Goal: Information Seeking & Learning: Learn about a topic

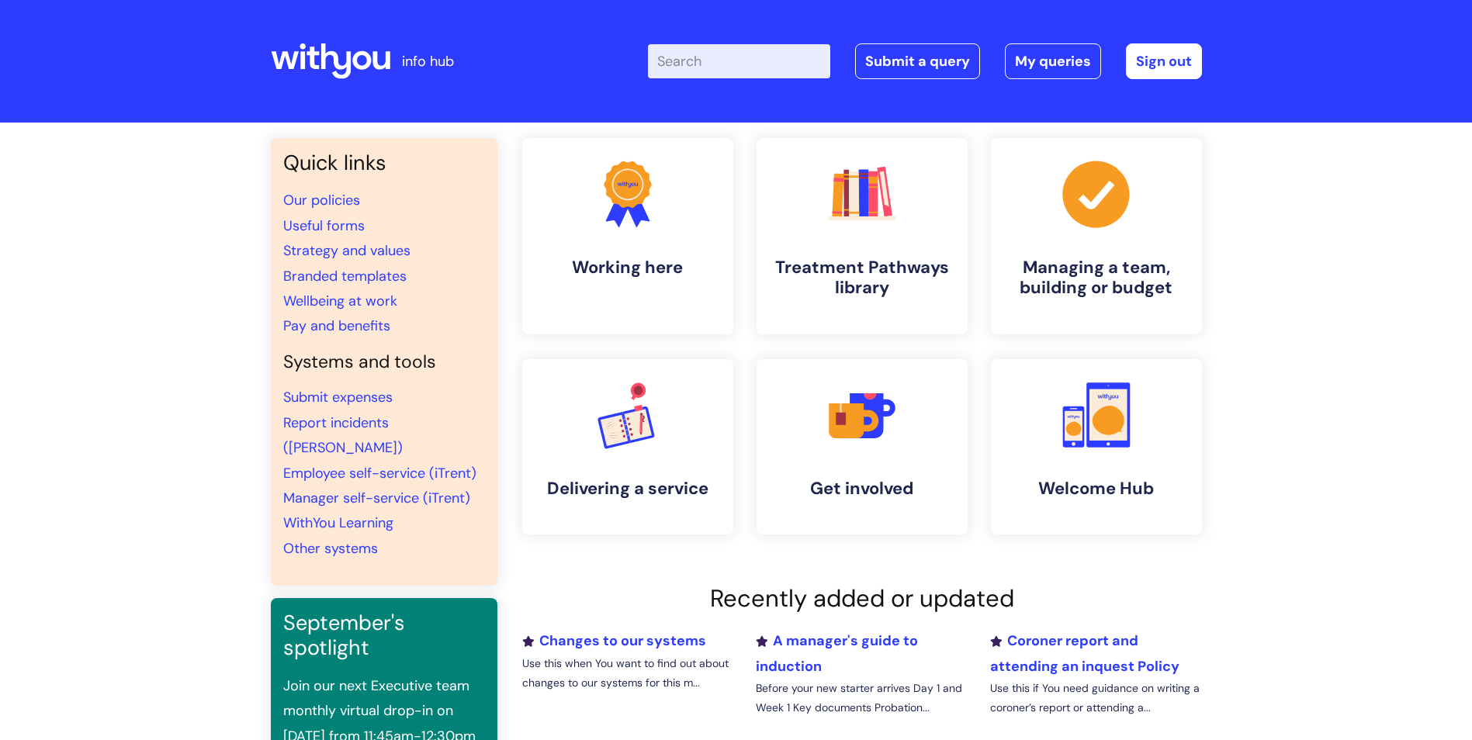
click at [690, 63] on input "Enter your search term here..." at bounding box center [739, 61] width 182 height 34
type input "men"
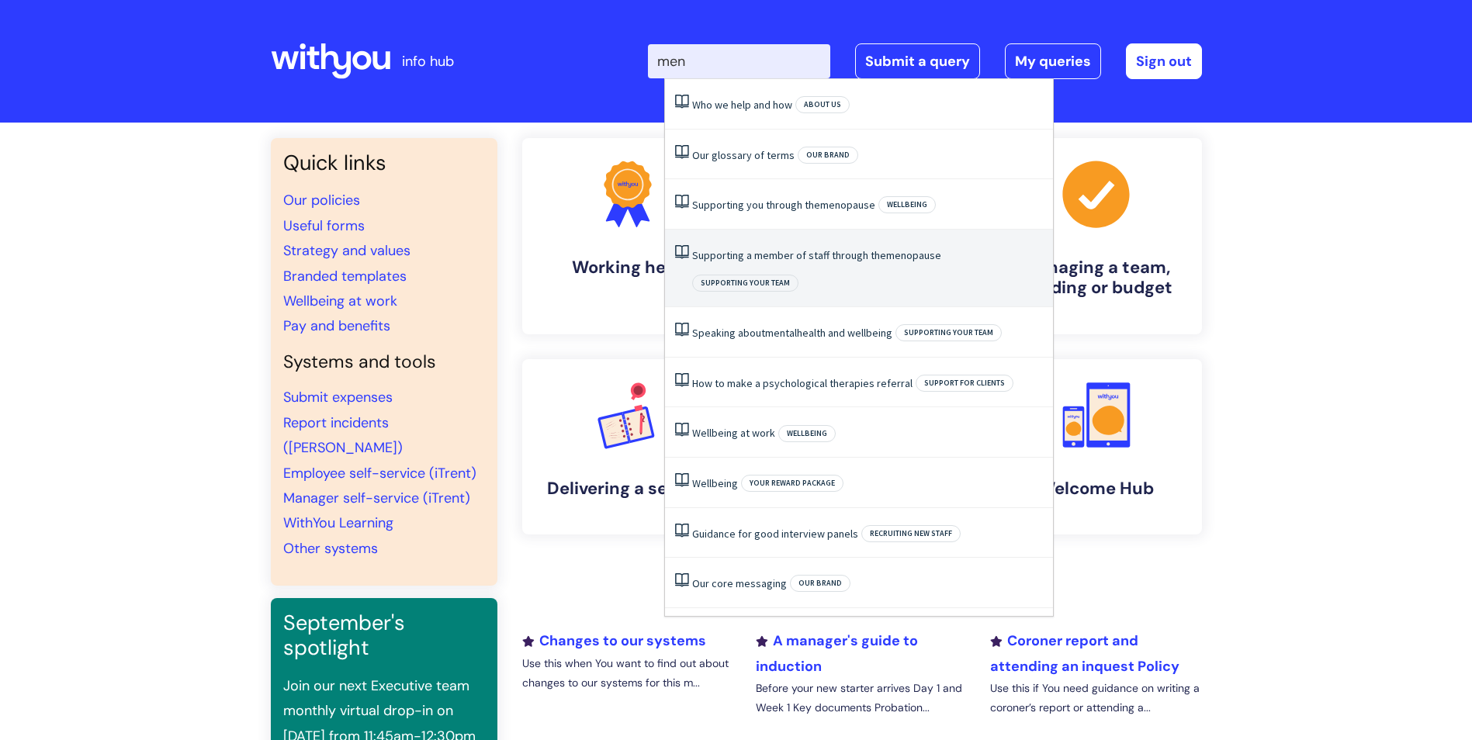
click at [875, 260] on link "Supporting a member of staff through the menopause" at bounding box center [816, 255] width 249 height 14
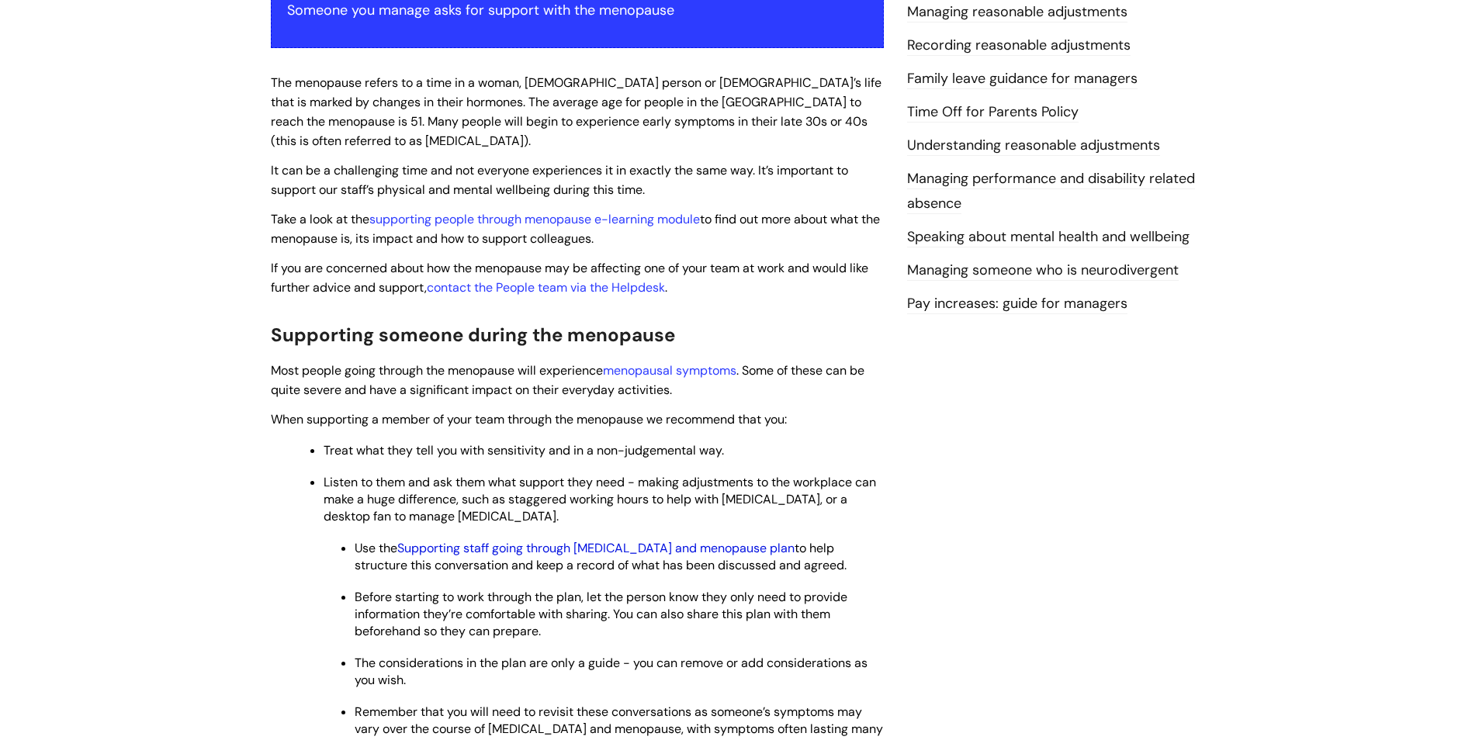
scroll to position [466, 0]
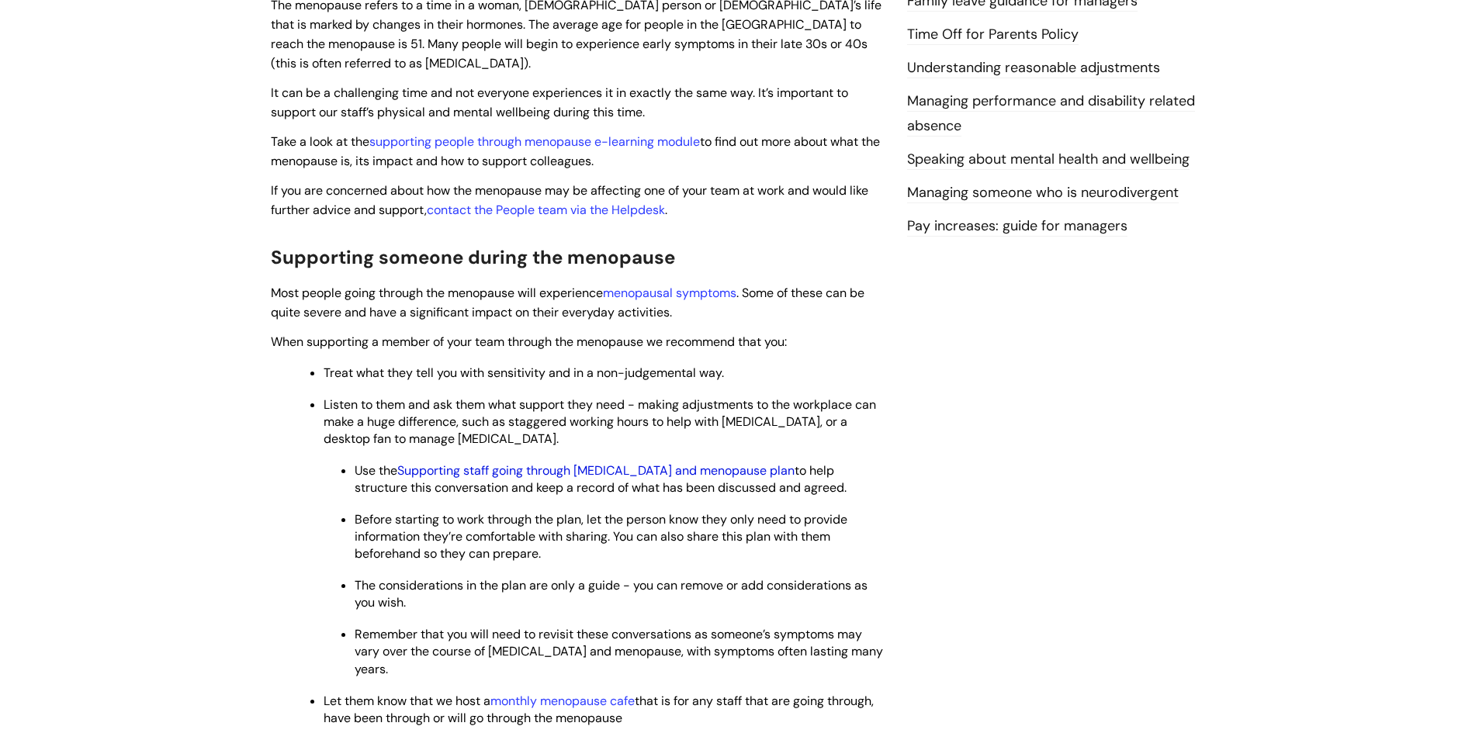
click at [665, 469] on link "Supporting staff going through [MEDICAL_DATA] and menopause plan" at bounding box center [595, 471] width 397 height 16
